Goal: Find contact information: Find contact information

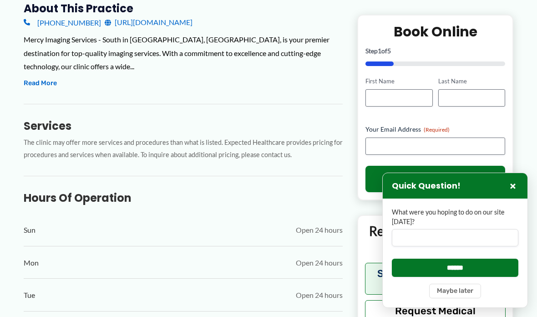
scroll to position [345, 0]
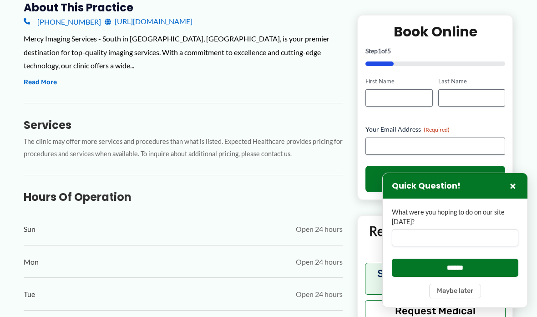
click at [504, 198] on div "Quick Question! ×" at bounding box center [455, 185] width 145 height 25
click at [503, 198] on div "Quick Question! ×" at bounding box center [455, 185] width 145 height 25
click at [510, 191] on button "×" at bounding box center [512, 185] width 11 height 11
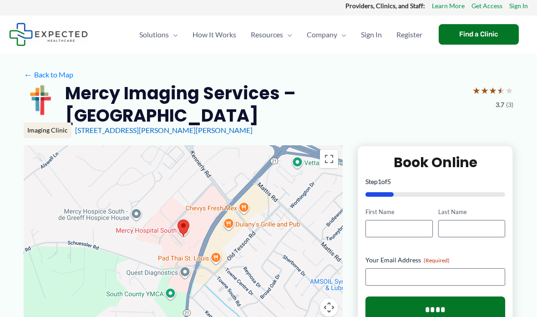
scroll to position [0, 0]
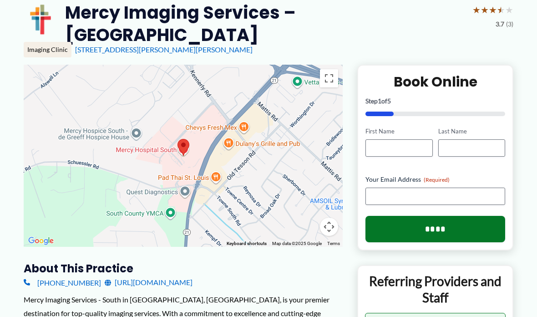
scroll to position [86, 0]
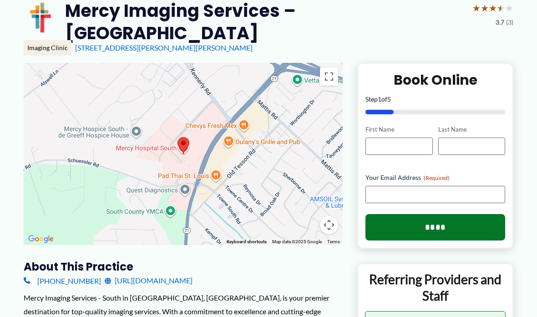
click at [227, 259] on h3 "About this practice" at bounding box center [183, 266] width 319 height 14
click at [188, 273] on link "[URL][DOMAIN_NAME]" at bounding box center [149, 280] width 88 height 14
